Goal: Task Accomplishment & Management: Use online tool/utility

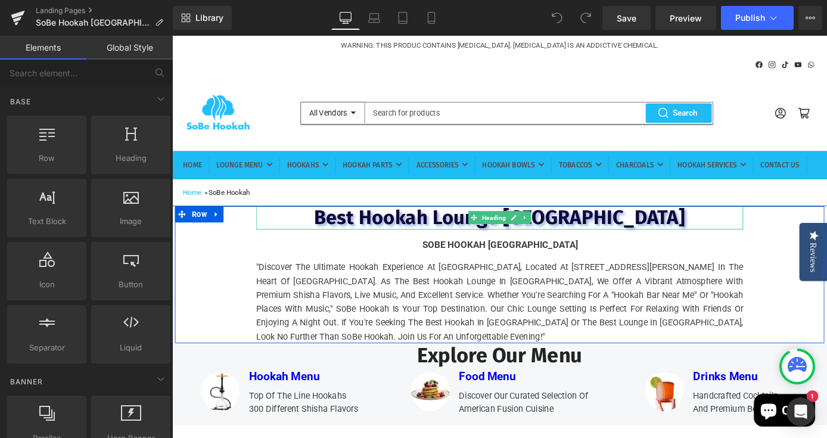
click at [434, 249] on span "Best Hookah Lounge [GEOGRAPHIC_DATA]" at bounding box center [532, 236] width 409 height 26
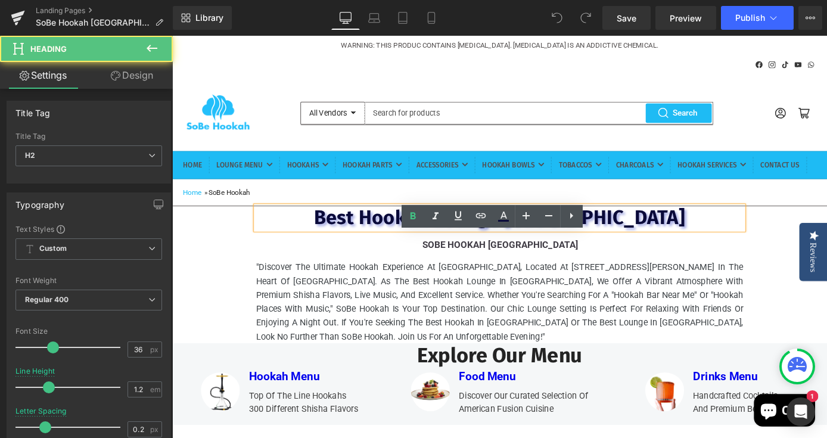
click at [434, 249] on span "Best Hookah Lounge [GEOGRAPHIC_DATA]" at bounding box center [532, 236] width 409 height 26
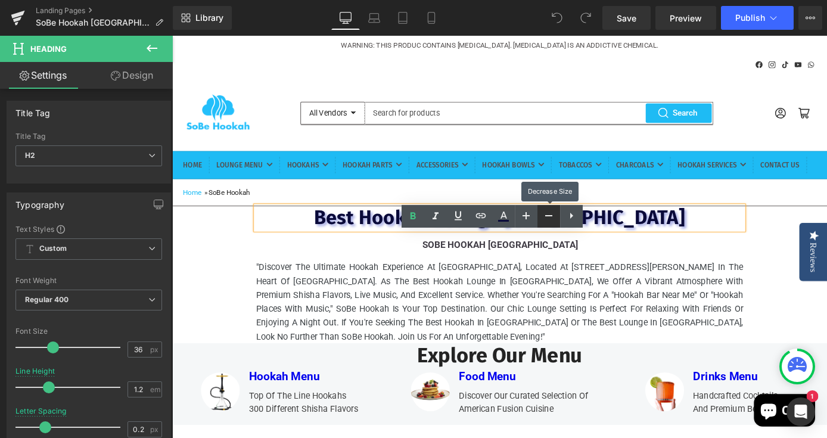
click at [547, 215] on icon at bounding box center [548, 215] width 7 height 1
type input "34"
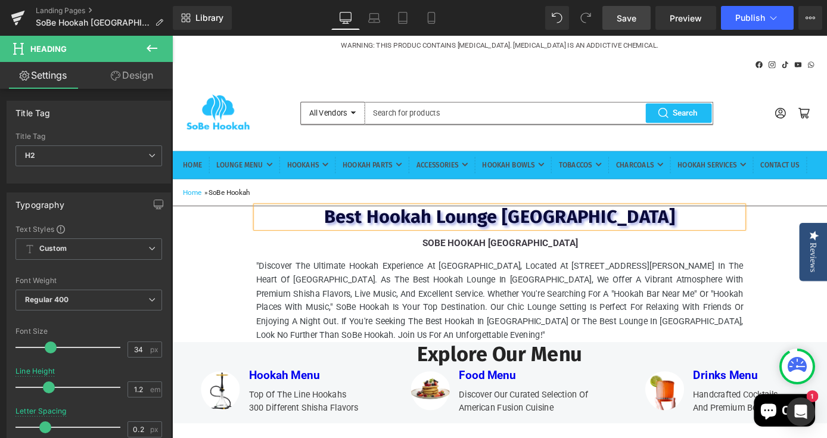
click at [631, 27] on link "Save" at bounding box center [626, 18] width 48 height 24
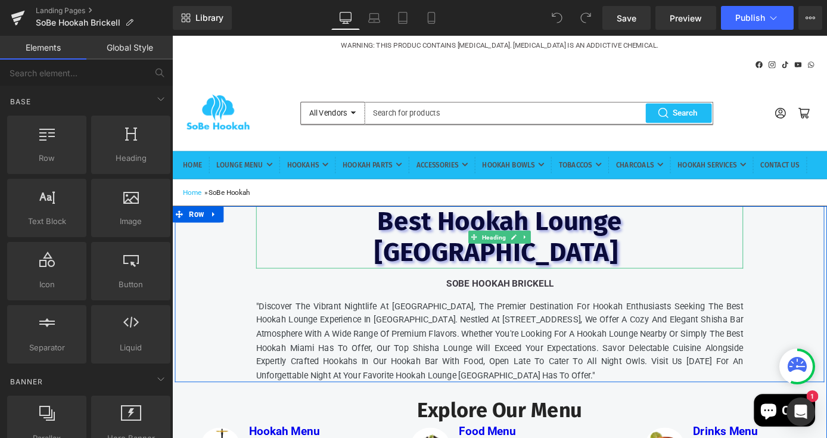
click at [584, 274] on span "Best Hookah Lounge [GEOGRAPHIC_DATA]" at bounding box center [531, 257] width 272 height 69
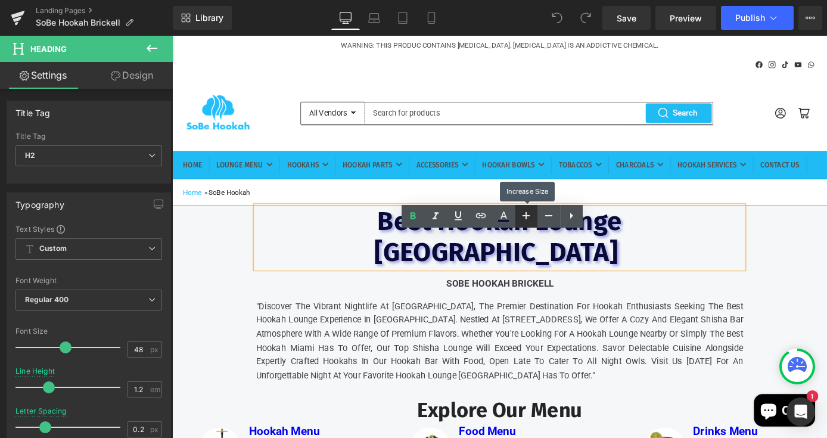
click at [525, 218] on icon at bounding box center [526, 216] width 14 height 14
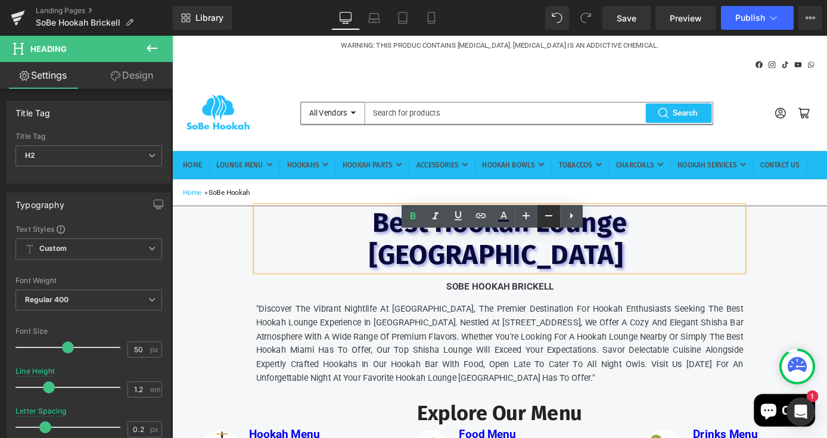
click at [542, 217] on icon at bounding box center [549, 216] width 14 height 14
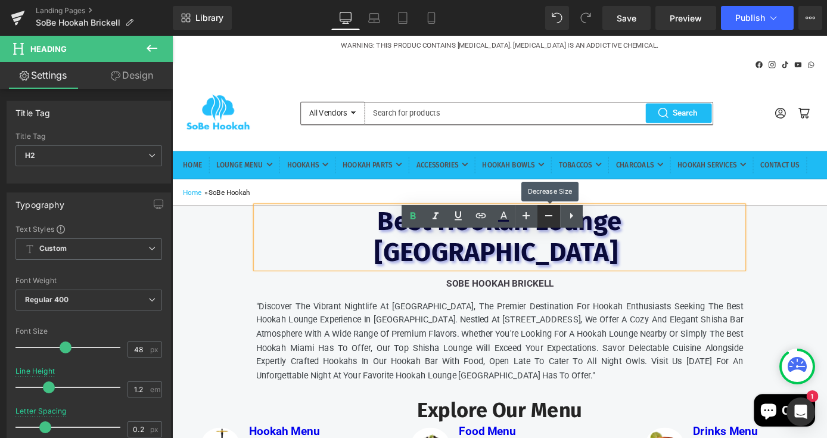
click at [542, 217] on icon at bounding box center [549, 216] width 14 height 14
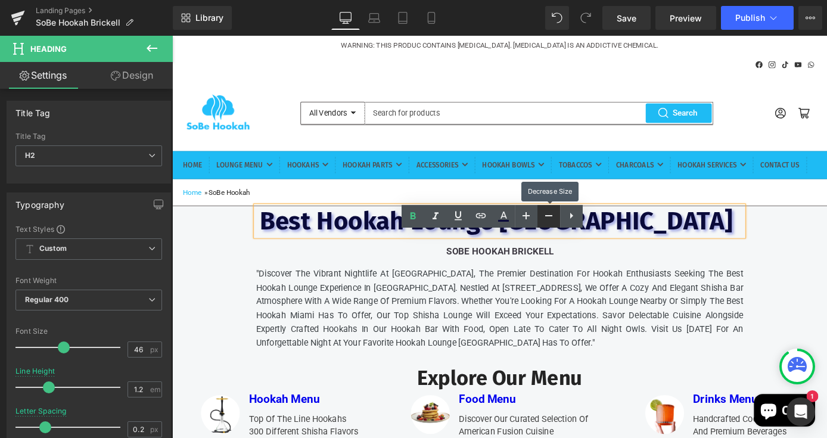
click at [542, 217] on icon at bounding box center [549, 216] width 14 height 14
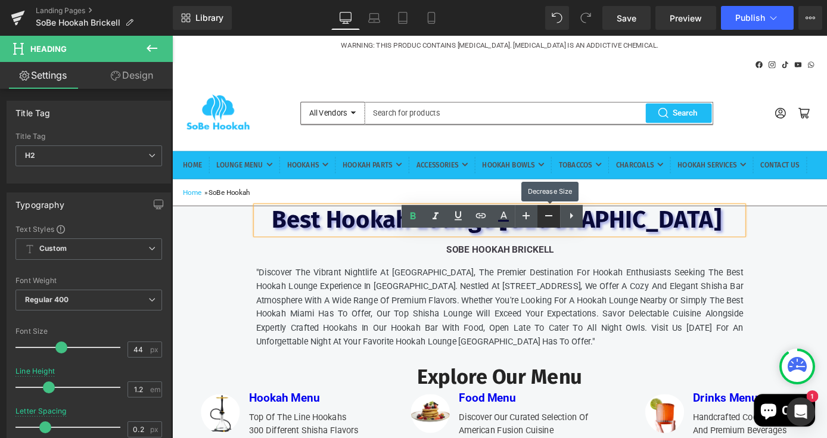
click at [542, 217] on icon at bounding box center [549, 216] width 14 height 14
type input "42"
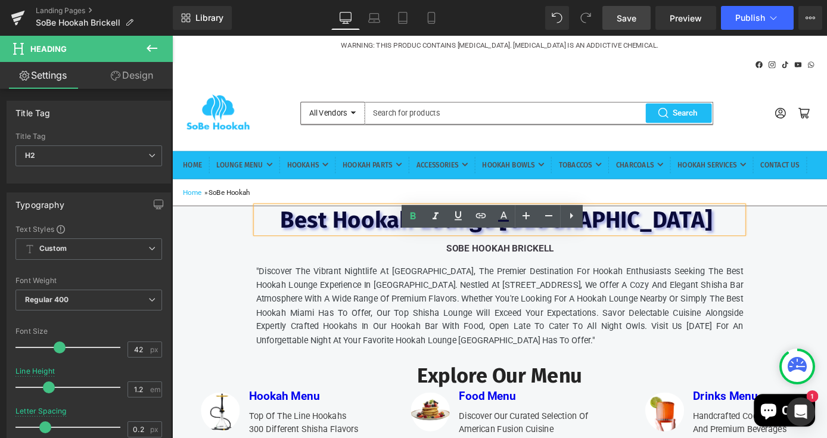
click at [637, 21] on link "Save" at bounding box center [626, 18] width 48 height 24
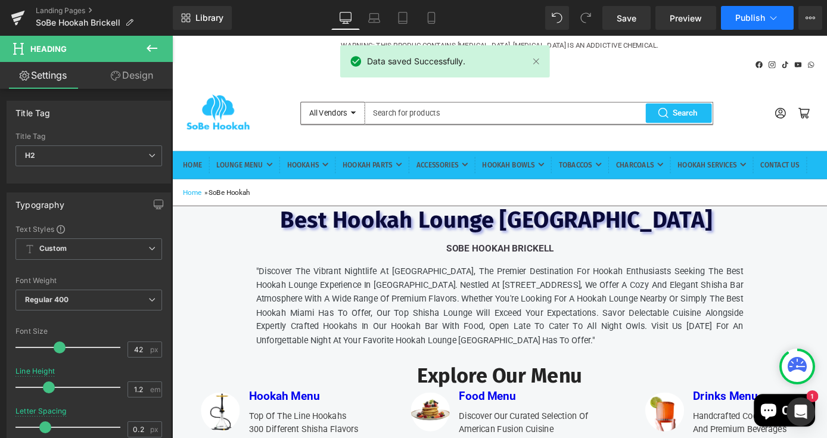
click at [748, 19] on span "Publish" at bounding box center [750, 18] width 30 height 10
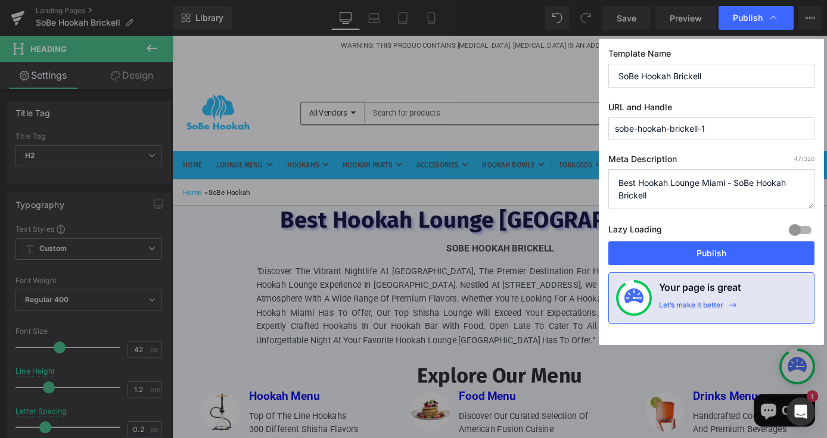
click at [729, 182] on textarea "Best Hookah Lounge Miami - SoBe Hookah Brickell" at bounding box center [711, 189] width 206 height 40
click at [701, 247] on button "Publish" at bounding box center [711, 253] width 206 height 24
